Goal: Transaction & Acquisition: Purchase product/service

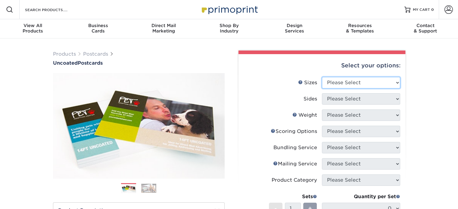
click at [363, 86] on select "Please Select 1.5" x 7" 2" x 8" 2.12" x 5.5" 2.75" x 4.25" 2.75" x 8.5" 3" x 4"…" at bounding box center [361, 82] width 78 height 11
select select "5.50x8.50"
click at [322, 77] on select "Please Select 1.5" x 7" 2" x 8" 2.12" x 5.5" 2.75" x 4.25" 2.75" x 8.5" 3" x 4"…" at bounding box center [361, 82] width 78 height 11
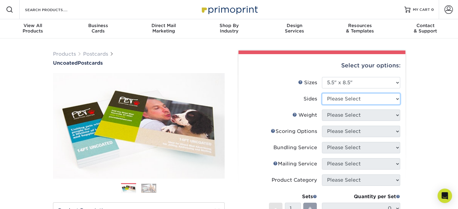
click at [337, 101] on select "Please Select Print Both Sides Print Front Only" at bounding box center [361, 98] width 78 height 11
select select "32d3c223-f82c-492b-b915-ba065a00862f"
click at [322, 93] on select "Please Select Print Both Sides Print Front Only" at bounding box center [361, 98] width 78 height 11
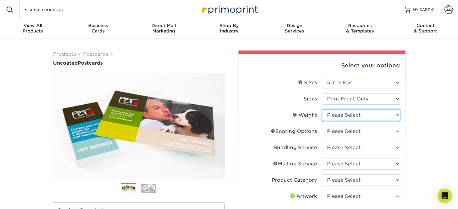
click at [362, 117] on select "Please Select 14PT Uncoated" at bounding box center [361, 115] width 78 height 11
select select "14PT Uncoated"
click at [322, 110] on select "Please Select 14PT Uncoated" at bounding box center [361, 115] width 78 height 11
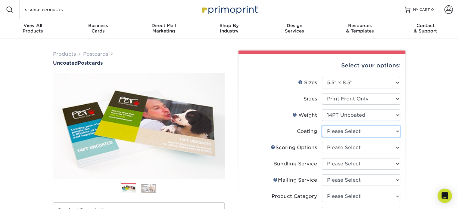
click at [372, 133] on select at bounding box center [361, 131] width 78 height 11
select select "3e7618de-abca-4bda-9f97-8b9129e913d8"
click at [322, 126] on select at bounding box center [361, 131] width 78 height 11
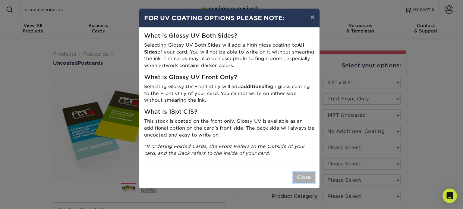
click at [302, 178] on button "Close" at bounding box center [304, 177] width 22 height 11
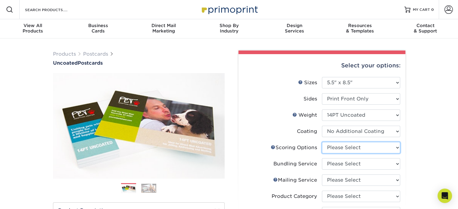
click at [357, 146] on select "Please Select No Scoring One Score Score in Half Two Scores" at bounding box center [361, 147] width 78 height 11
click at [271, 146] on link "Scoring Help" at bounding box center [273, 147] width 5 height 5
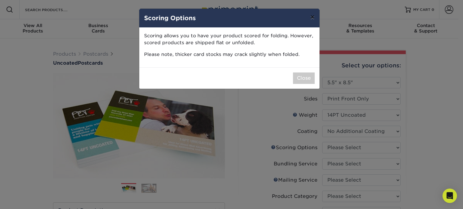
click at [311, 18] on button "×" at bounding box center [312, 17] width 14 height 17
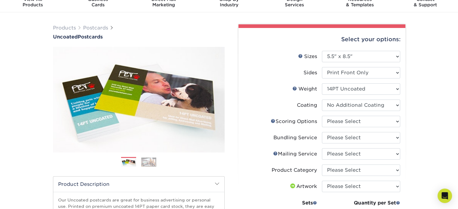
scroll to position [29, 0]
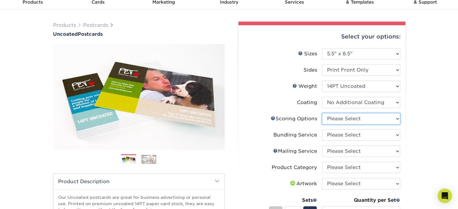
click at [342, 124] on select "Please Select No Scoring One Score Score in Half Two Scores" at bounding box center [361, 118] width 78 height 11
select select "16ebe401-5398-422d-8cb0-f3adbb82deb5"
click at [322, 113] on select "Please Select No Scoring One Score Score in Half Two Scores" at bounding box center [361, 118] width 78 height 11
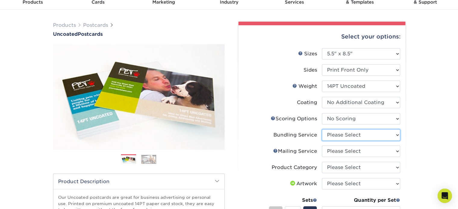
click at [358, 136] on select "Please Select No Bundling Services Yes, Bundles of 50 (+2 Days) Yes, Bundles of…" at bounding box center [361, 135] width 78 height 11
select select "e4577a52-3f44-4506-b5a0-d5ef86cef3d2"
click at [322, 130] on select "Please Select No Bundling Services Yes, Bundles of 50 (+2 Days) Yes, Bundles of…" at bounding box center [361, 135] width 78 height 11
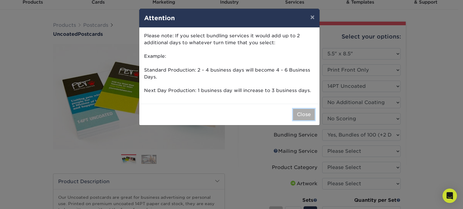
click at [298, 116] on button "Close" at bounding box center [304, 114] width 22 height 11
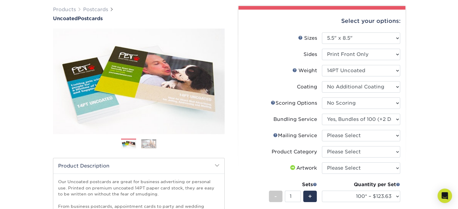
scroll to position [42, 0]
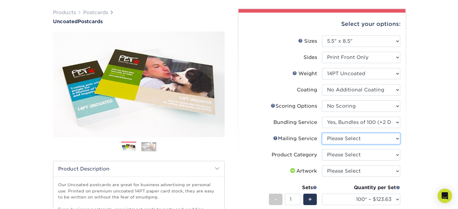
click at [346, 143] on select "Please Select No Direct Mailing Service No, I will mail/stamp/imprint Direct Ma…" at bounding box center [361, 138] width 78 height 11
select select "3e5e9bdd-d78a-4c28-a41d-fe1407925ca6"
click at [322, 133] on select "Please Select No Direct Mailing Service No, I will mail/stamp/imprint Direct Ma…" at bounding box center [361, 138] width 78 height 11
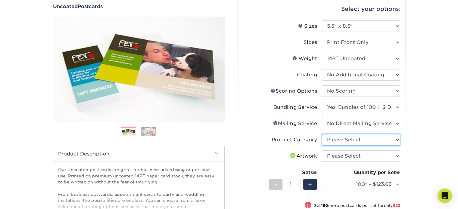
click at [350, 137] on select "Please Select Postcards" at bounding box center [361, 139] width 78 height 11
select select "9b7272e0-d6c8-4c3c-8e97-d3a1bcdab858"
click at [322, 134] on select "Please Select Postcards" at bounding box center [361, 139] width 78 height 11
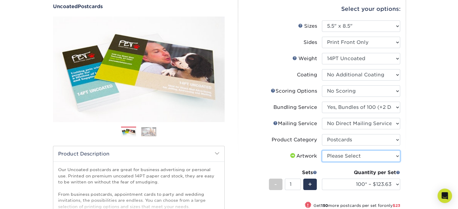
click at [364, 155] on select "Please Select I will upload files I need a design - $150" at bounding box center [361, 156] width 78 height 11
select select "upload"
click at [322, 151] on select "Please Select I will upload files I need a design - $150" at bounding box center [361, 156] width 78 height 11
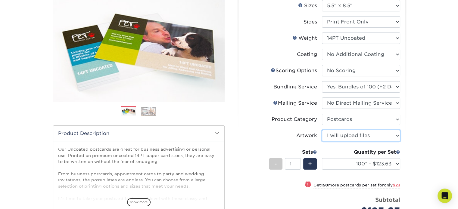
scroll to position [78, 0]
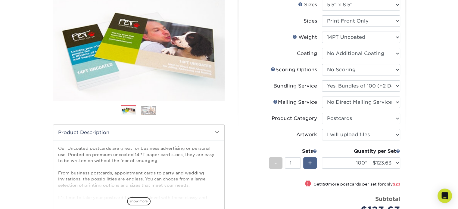
click at [314, 160] on div "+" at bounding box center [310, 163] width 14 height 11
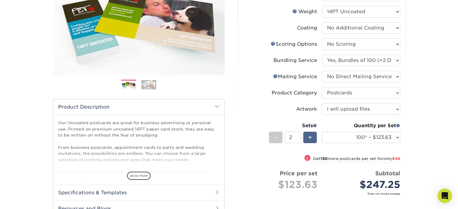
click at [311, 136] on span "+" at bounding box center [310, 137] width 4 height 9
type input "3"
click at [348, 136] on select "100* – $123.63 250* – $146.63 500 – $191.13 750 – $215.38 1000 – $239.25 1500 –…" at bounding box center [361, 137] width 78 height 11
select select "500 – $191.13"
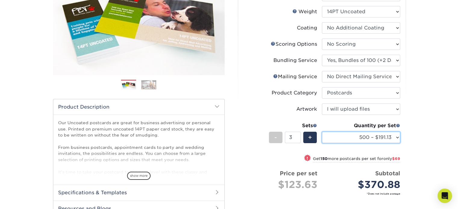
click at [322, 132] on select "100* – $123.63 250* – $146.63 500 – $191.13 750 – $215.38 1000 – $239.25 1500 –…" at bounding box center [361, 137] width 78 height 11
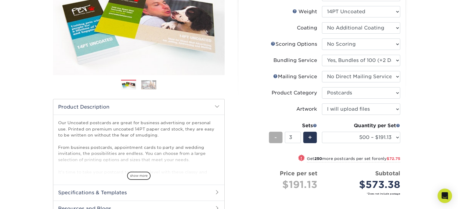
click at [272, 140] on div "-" at bounding box center [276, 137] width 14 height 11
type input "1"
click at [272, 140] on div "-" at bounding box center [276, 137] width 14 height 11
click at [369, 142] on select "100* – $123.63 250* – $146.63 500 – $191.13 750 – $215.38 1000 – $239.25 1500 –…" at bounding box center [361, 137] width 78 height 11
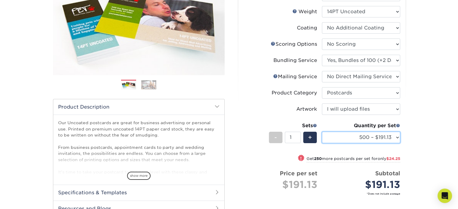
click at [369, 142] on select "100* – $123.63 250* – $146.63 500 – $191.13 750 – $215.38 1000 – $239.25 1500 –…" at bounding box center [361, 137] width 78 height 11
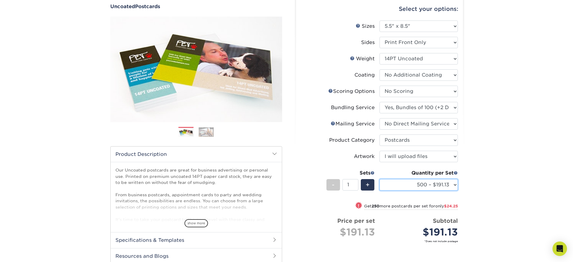
scroll to position [51, 0]
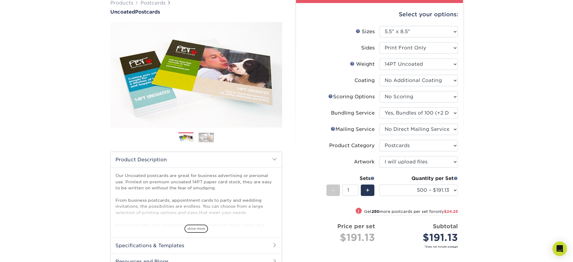
drag, startPoint x: 414, startPoint y: 0, endPoint x: 314, endPoint y: 145, distance: 176.1
click at [314, 145] on label "Product Category" at bounding box center [340, 145] width 78 height 11
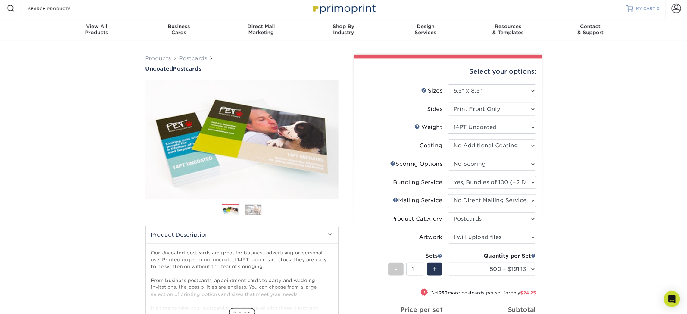
scroll to position [2, 0]
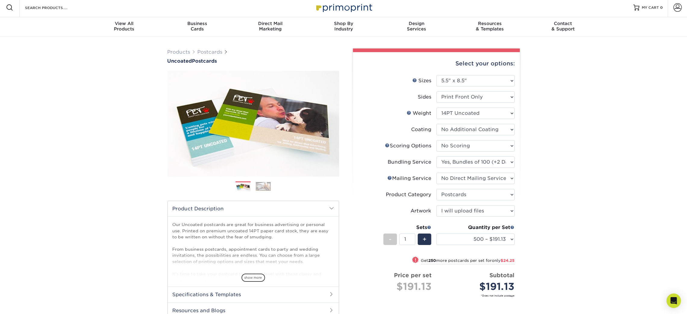
drag, startPoint x: 523, startPoint y: 2, endPoint x: 530, endPoint y: 158, distance: 156.2
click at [458, 158] on div "Products Postcards Uncoated Postcards Next" at bounding box center [343, 212] width 687 height 352
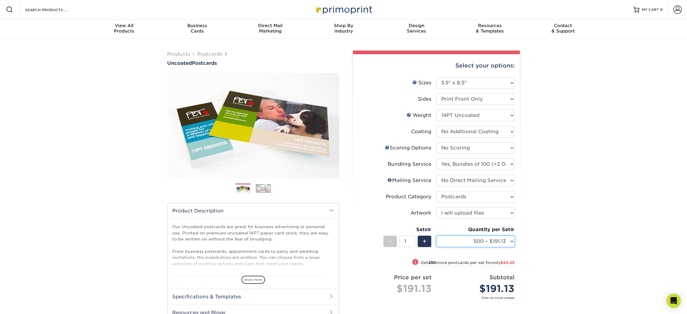
click at [458, 209] on select "100* – $123.63 250* – $146.63 500 – $191.13 750 – $215.38 1000 – $239.25 1500 –…" at bounding box center [475, 241] width 78 height 11
